Goal: Communication & Community: Participate in discussion

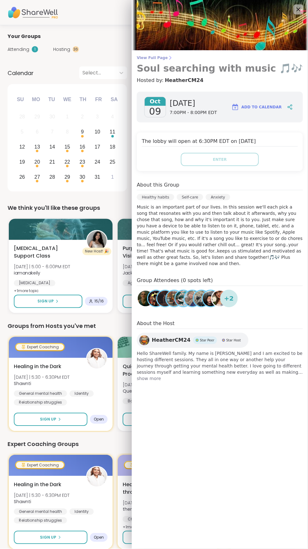
click at [149, 58] on span "View Full Page" at bounding box center [220, 57] width 166 height 5
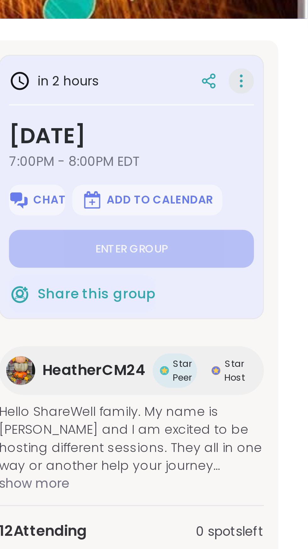
click at [288, 131] on icon at bounding box center [285, 129] width 6 height 9
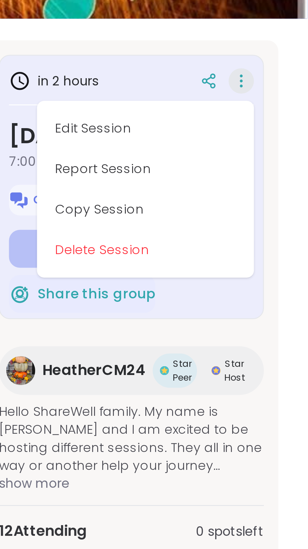
click at [303, 201] on section "Healthy habits | Self-care | Anxiety Soul searching with music 🎵🎶 Hosted by Hea…" at bounding box center [154, 244] width 308 height 259
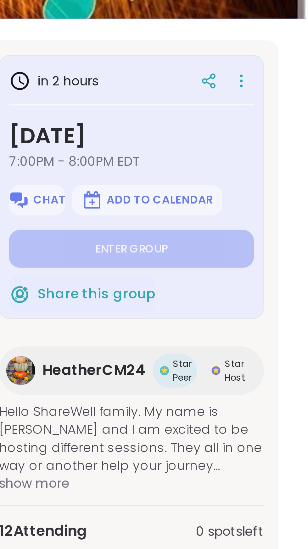
click at [295, 212] on div "in 2 hours [DATE] 7:00PM - 8:00PM EDT Chat Add to Calendar Enter group Share th…" at bounding box center [247, 244] width 102 height 259
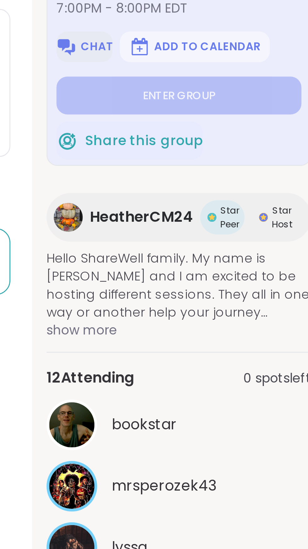
click at [213, 171] on button "Chat" at bounding box center [213, 170] width 19 height 11
type textarea "*"
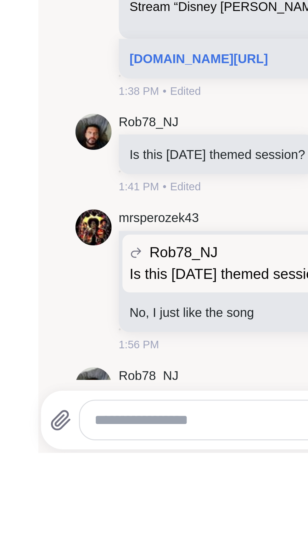
click at [164, 541] on textarea "Type your message" at bounding box center [203, 538] width 142 height 6
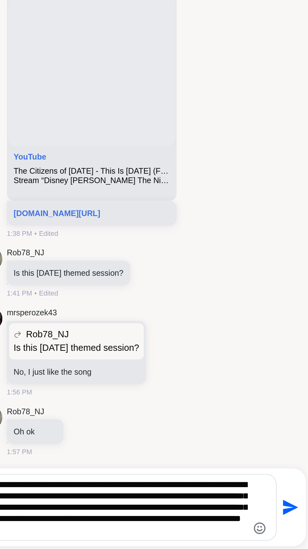
type textarea "**********"
click at [296, 530] on icon "Send" at bounding box center [297, 526] width 10 height 10
